Goal: Task Accomplishment & Management: Use online tool/utility

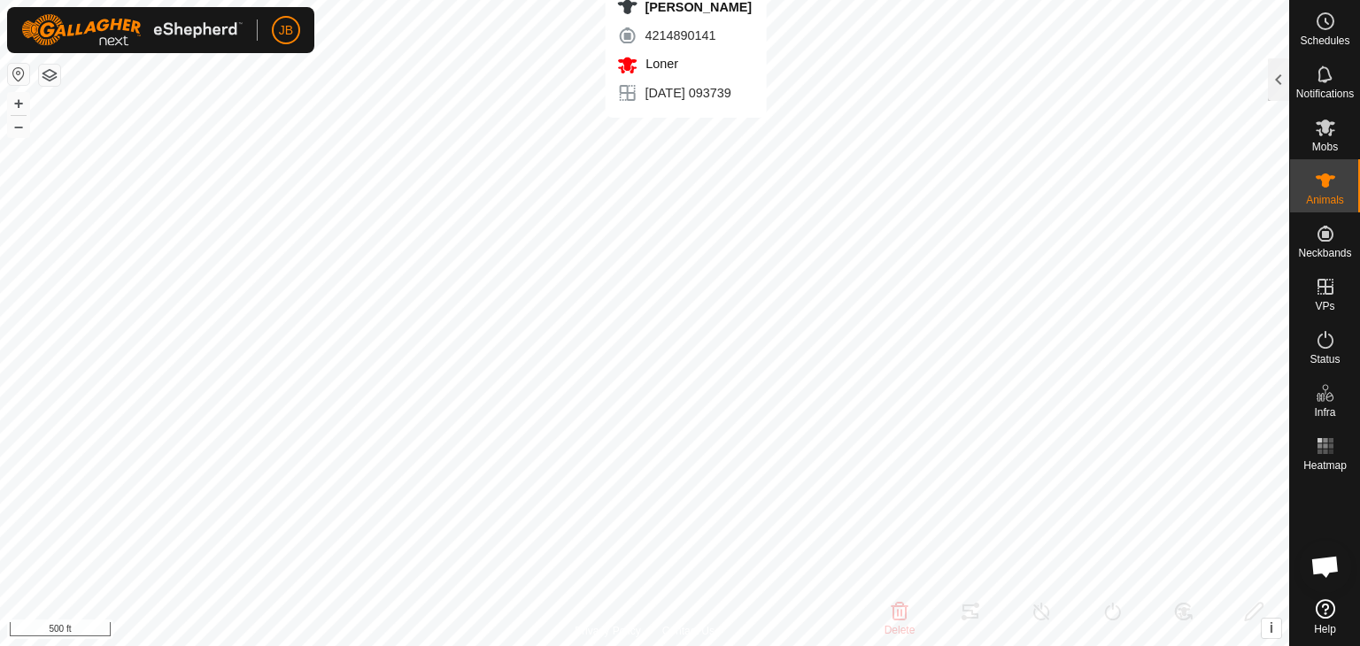
type input "[PERSON_NAME]"
type input "-"
type input "354"
type input "-"
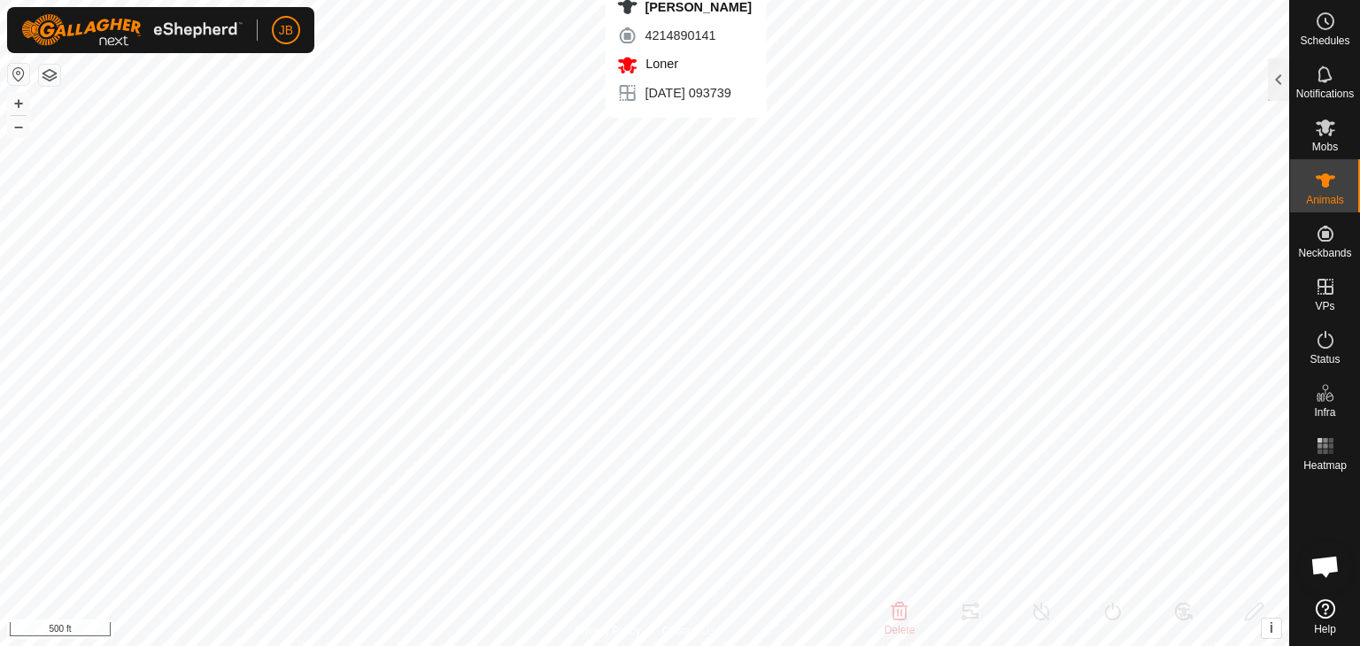
type input "0 kg"
type input "-"
click at [1285, 88] on div at bounding box center [1278, 79] width 21 height 42
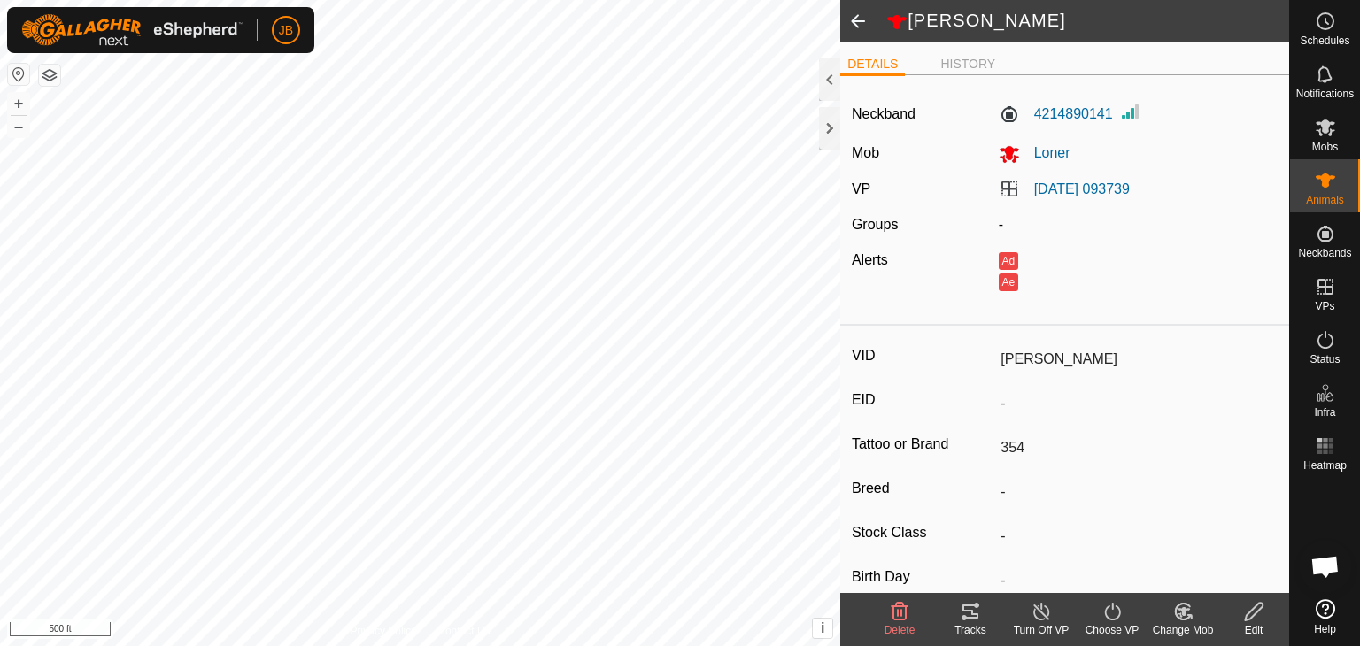
click at [1044, 607] on icon at bounding box center [1041, 611] width 22 height 21
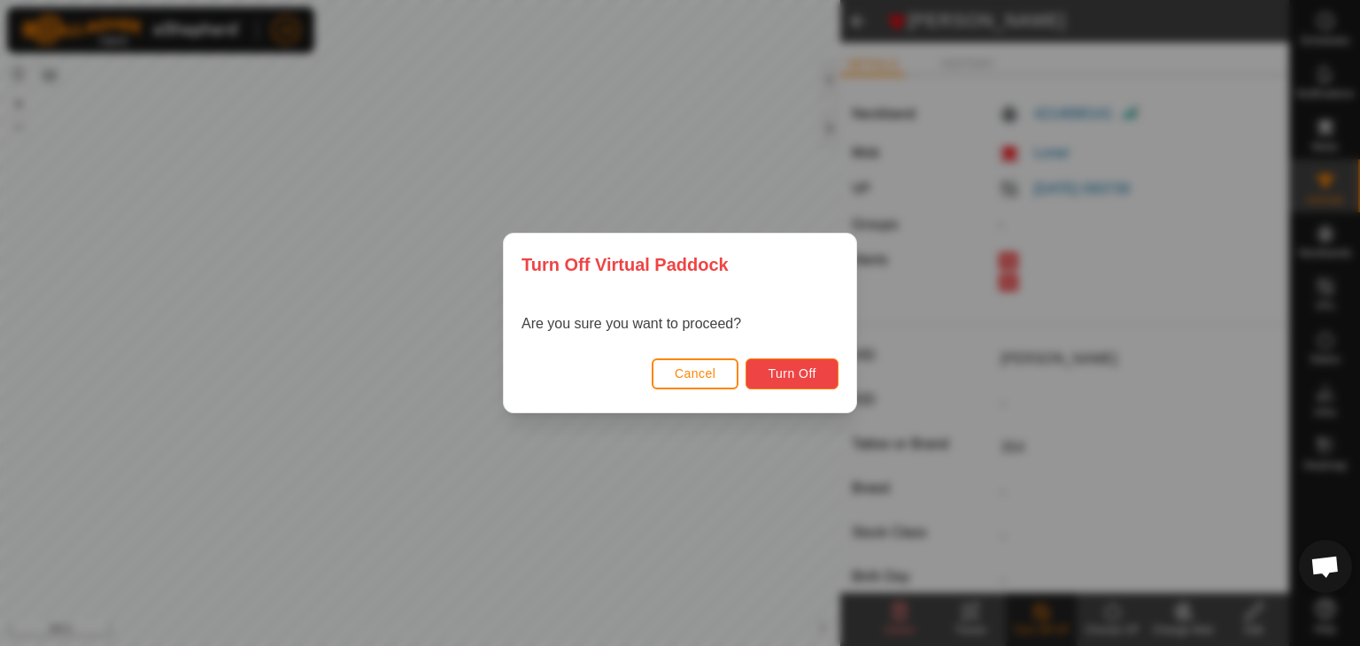
click at [821, 382] on button "Turn Off" at bounding box center [791, 373] width 93 height 31
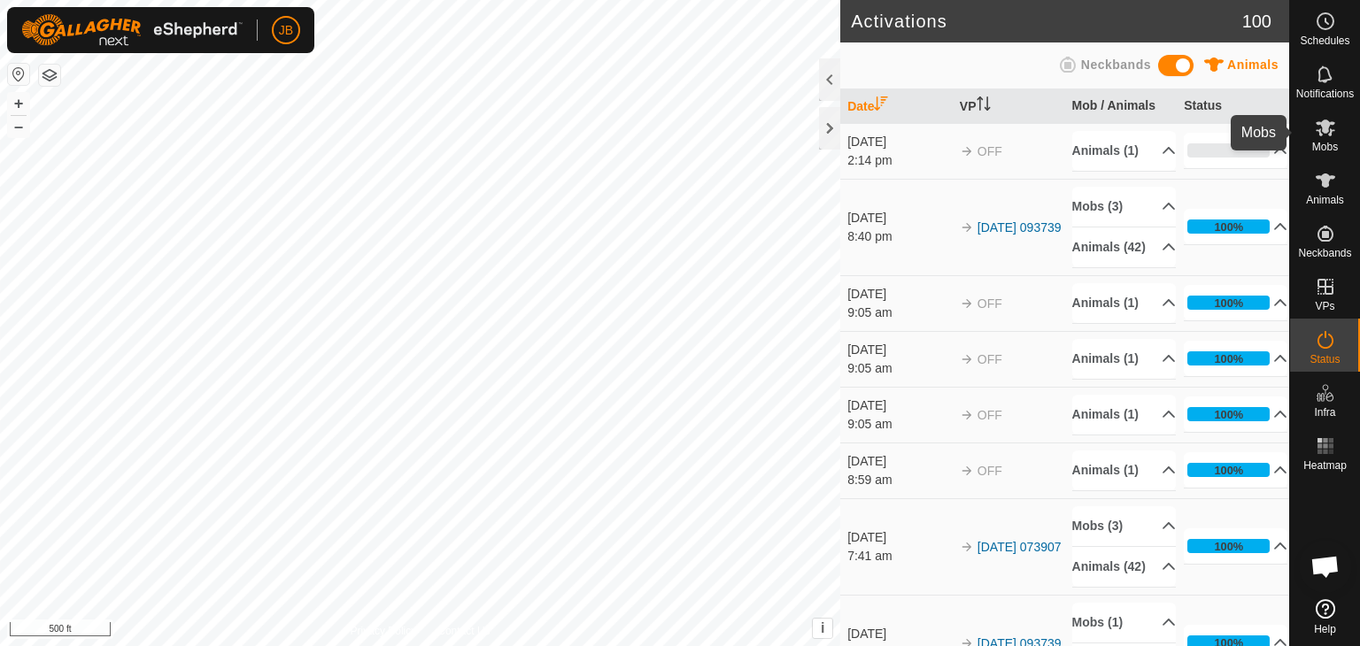
click at [1317, 128] on icon at bounding box center [1324, 127] width 21 height 21
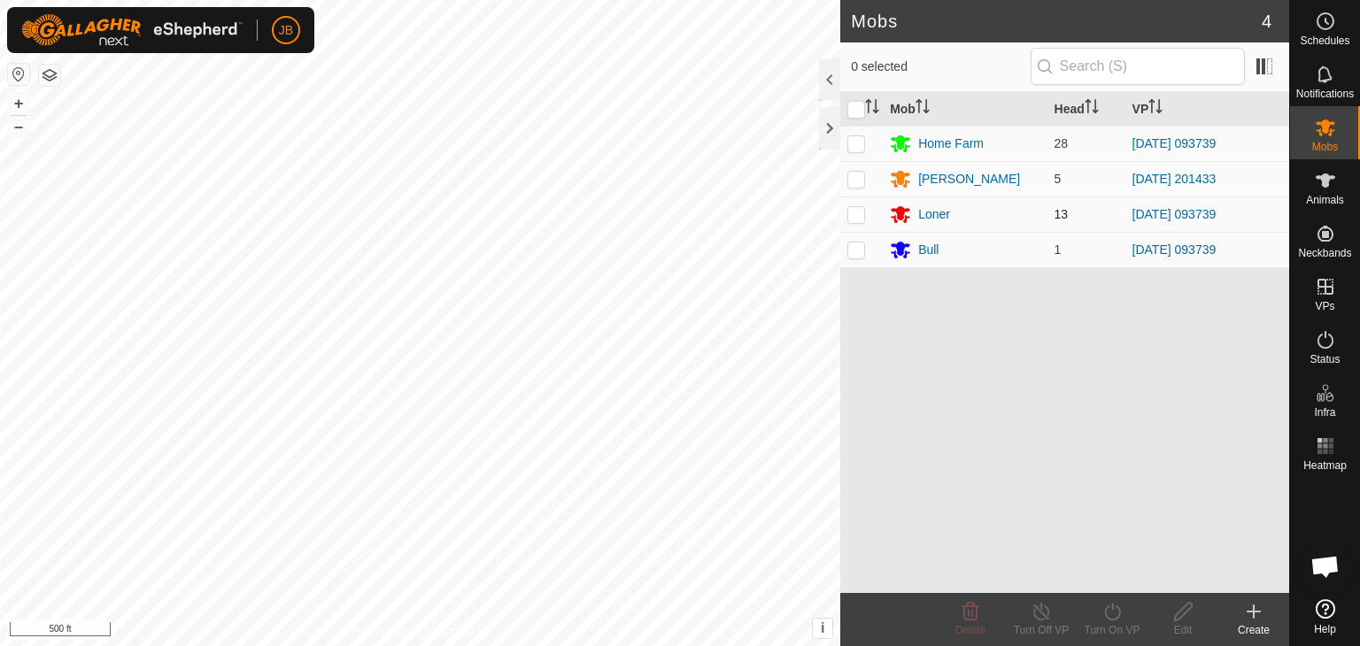
click at [857, 214] on p-checkbox at bounding box center [856, 214] width 18 height 14
checkbox input "true"
click at [927, 210] on div "Loner" at bounding box center [934, 214] width 32 height 19
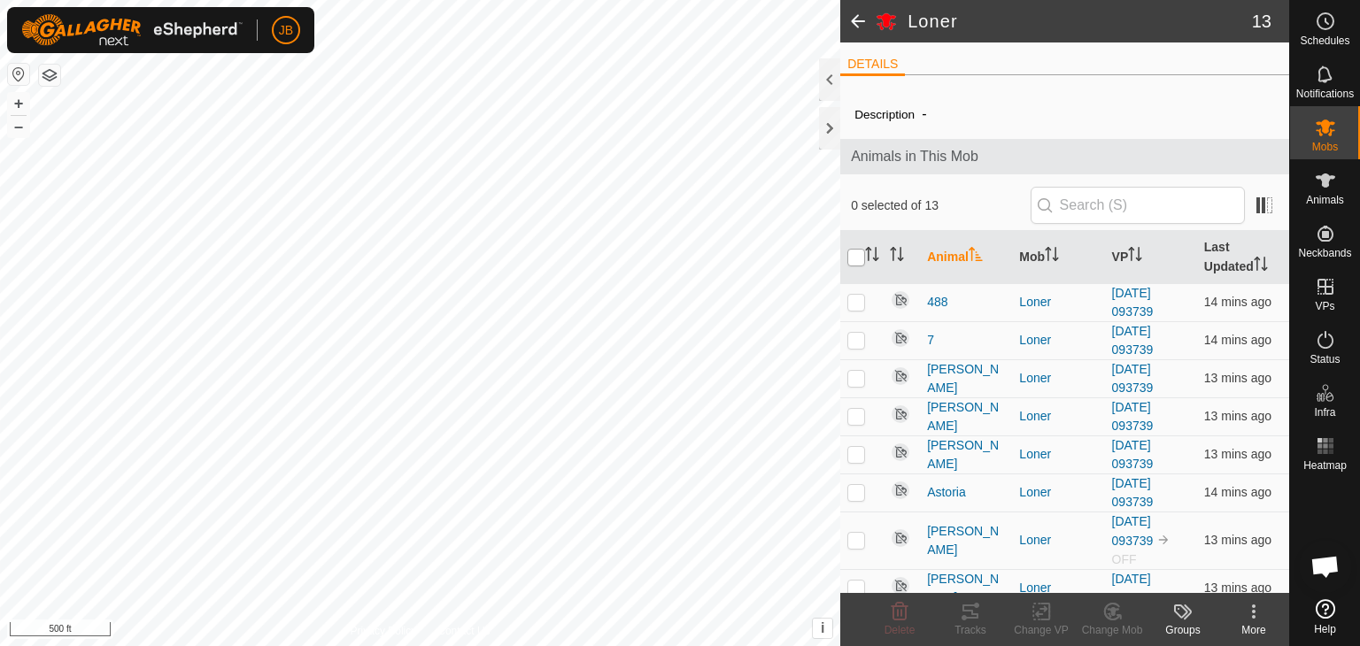
click at [860, 249] on input "checkbox" at bounding box center [856, 258] width 18 height 18
checkbox input "true"
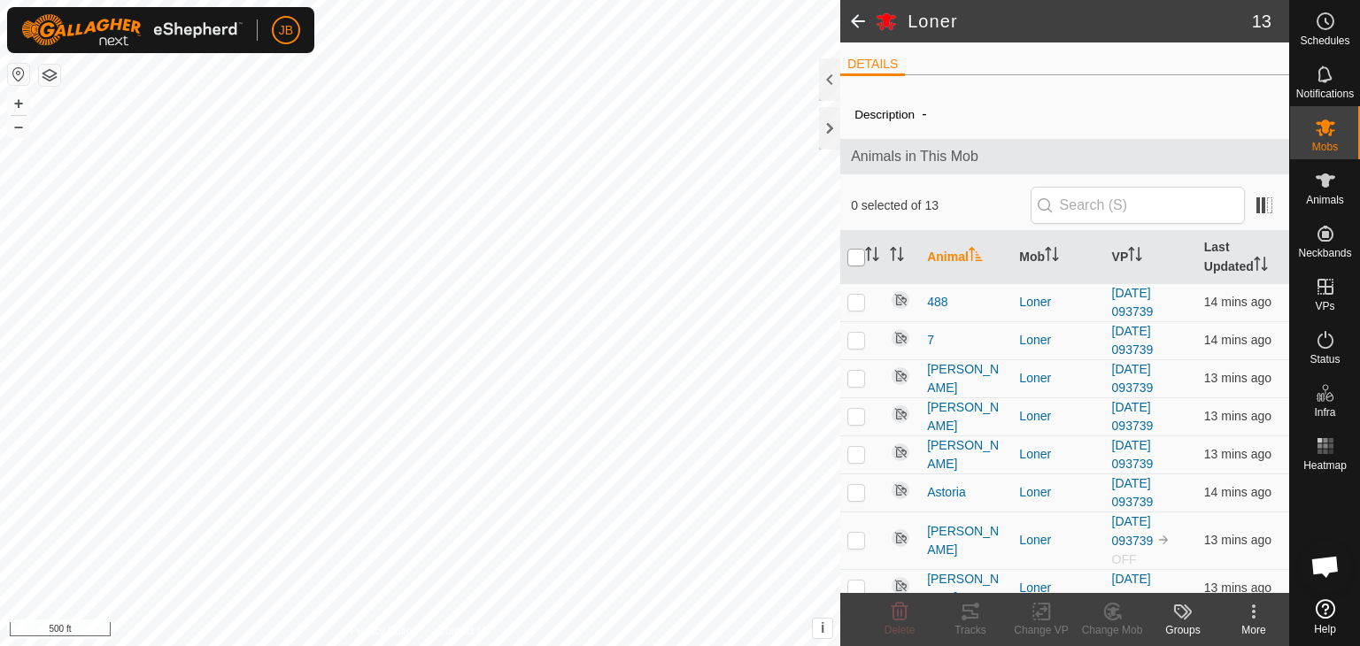
checkbox input "true"
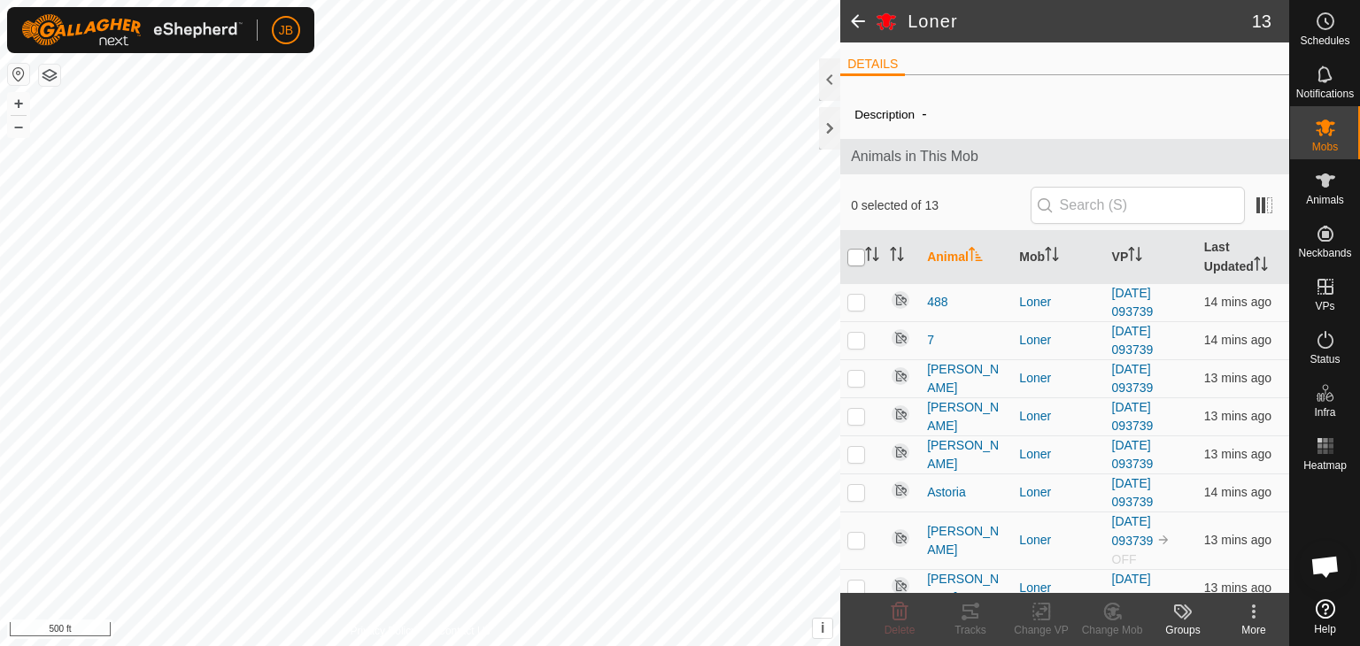
checkbox input "true"
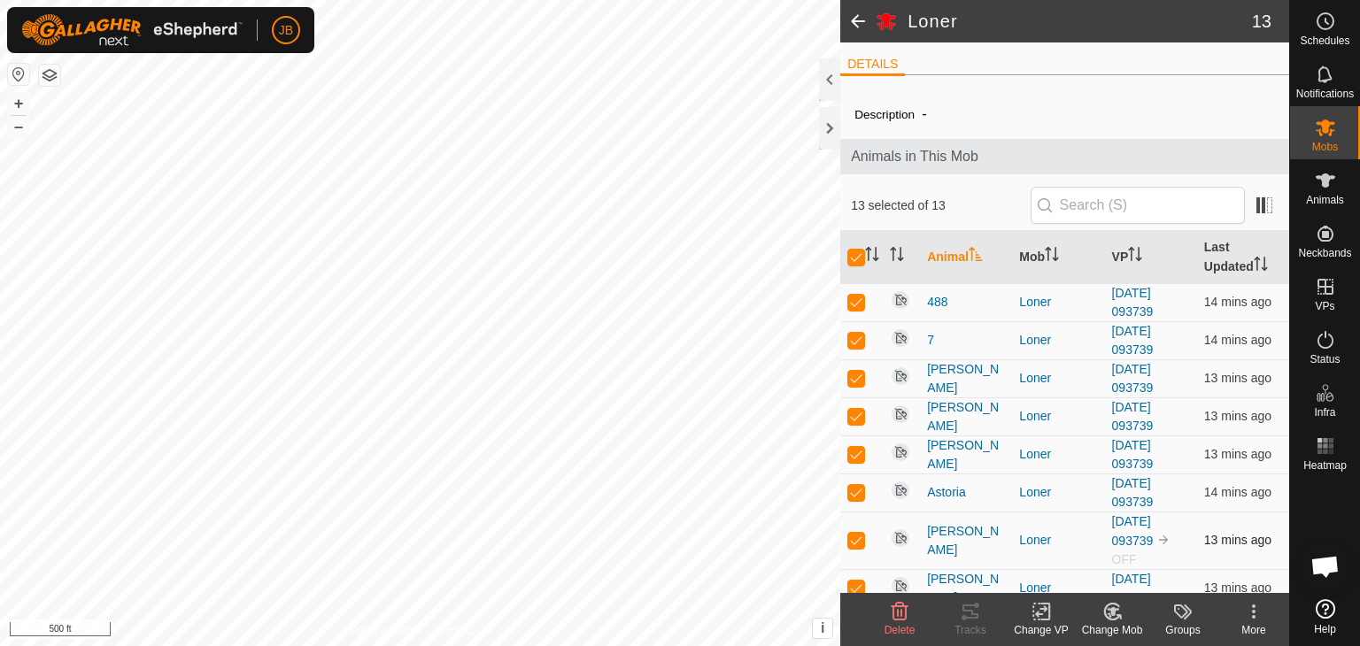
click at [857, 542] on p-checkbox at bounding box center [856, 540] width 18 height 14
checkbox input "false"
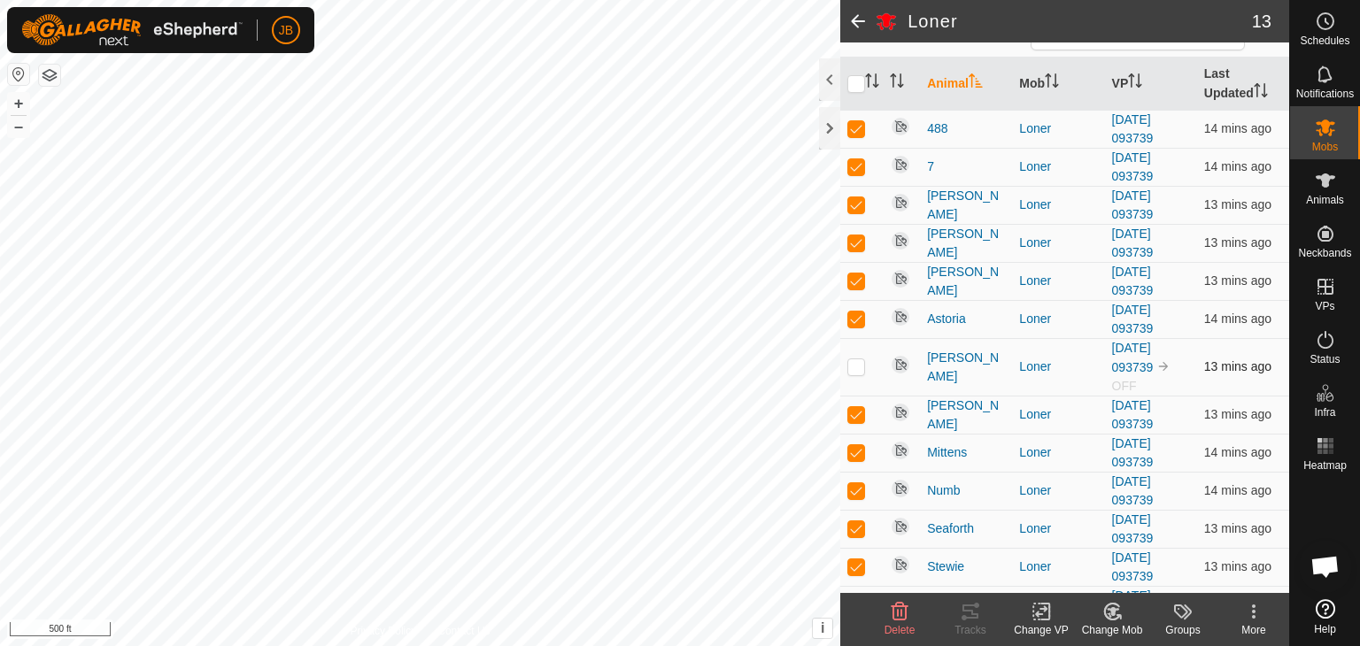
scroll to position [202, 0]
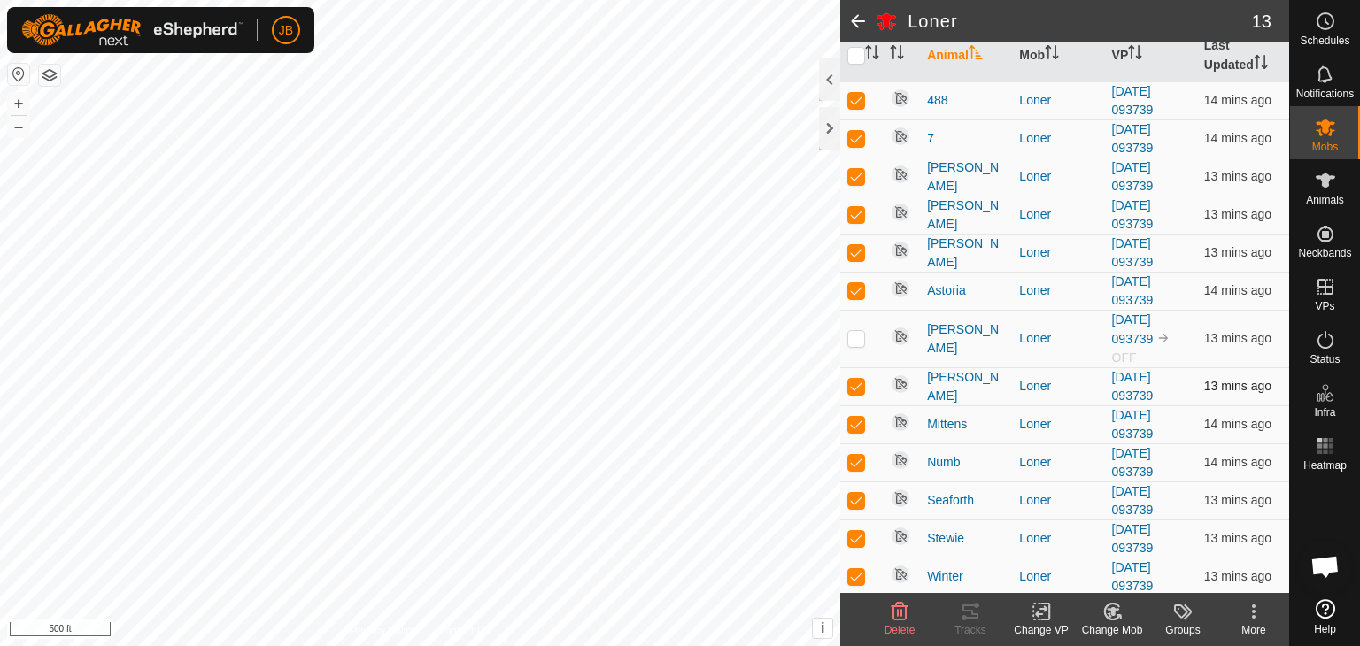
click at [859, 389] on p-checkbox at bounding box center [856, 386] width 18 height 14
checkbox input "false"
click at [855, 497] on p-checkbox at bounding box center [856, 500] width 18 height 14
checkbox input "false"
click at [972, 612] on icon at bounding box center [970, 612] width 16 height 14
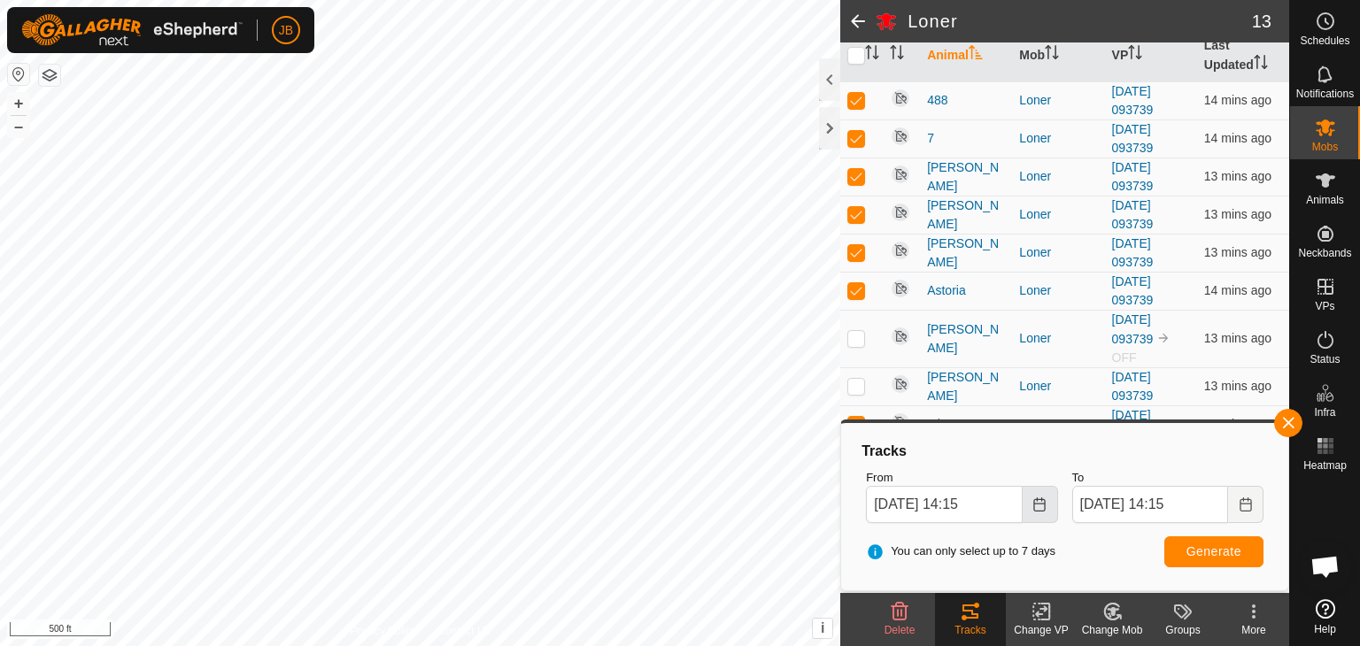
click at [1041, 506] on icon "Choose Date" at bounding box center [1039, 504] width 14 height 14
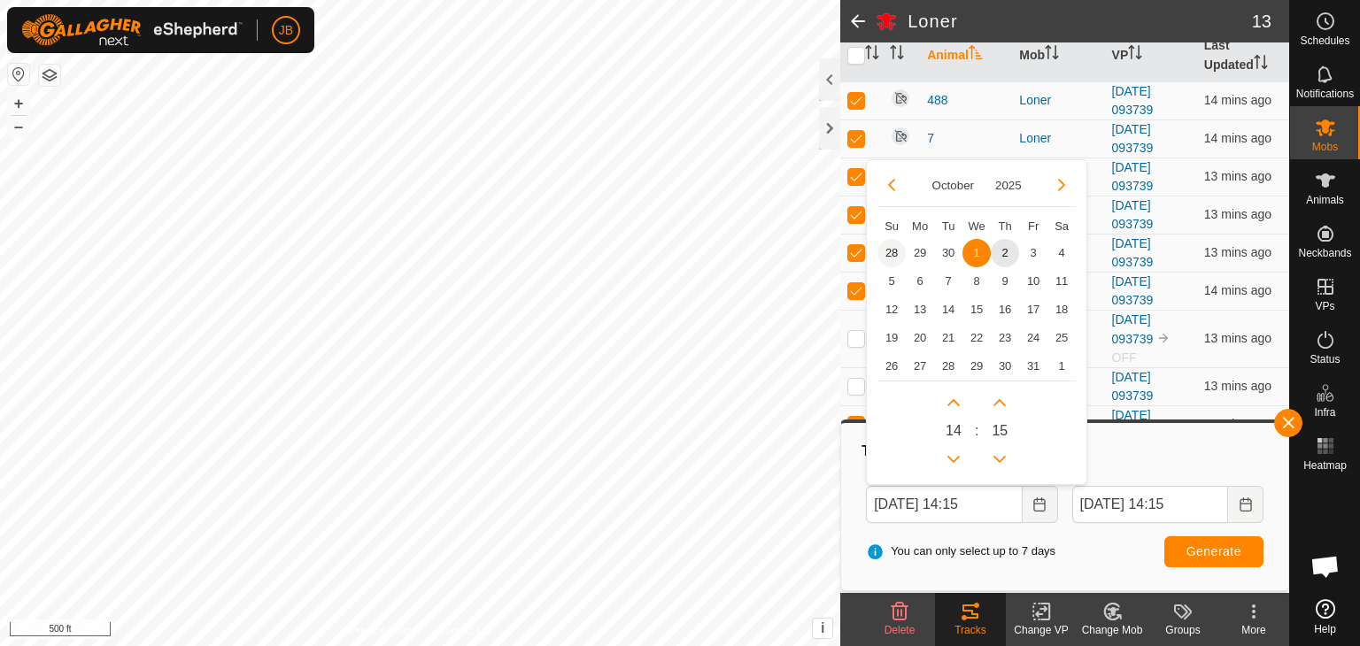
click at [885, 250] on span "28" at bounding box center [891, 253] width 28 height 28
type input "[DATE] 14:15"
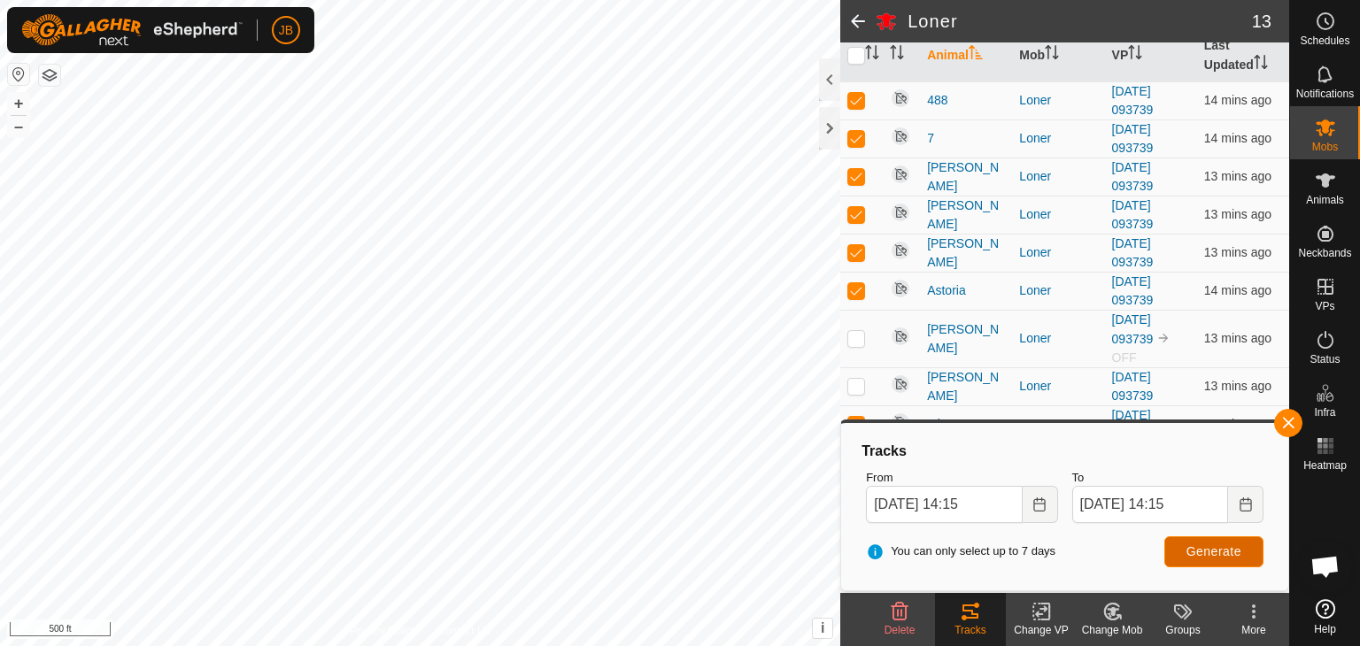
click at [1204, 551] on span "Generate" at bounding box center [1213, 551] width 55 height 14
